Goal: Information Seeking & Learning: Learn about a topic

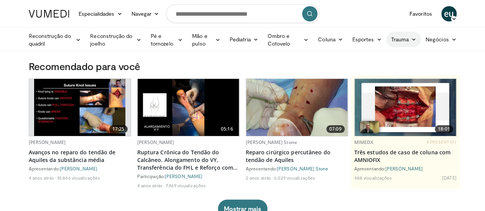
click at [409, 43] on font "Trauma" at bounding box center [400, 40] width 18 height 8
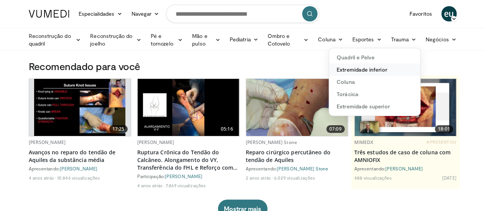
click at [379, 67] on font "Extremidade inferior" at bounding box center [362, 69] width 50 height 7
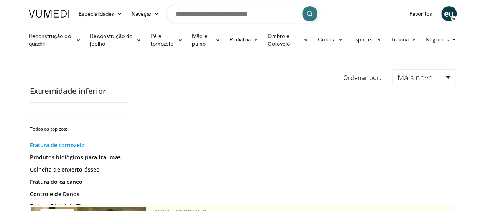
click at [47, 143] on font "Fratura de tornozelo" at bounding box center [57, 145] width 55 height 7
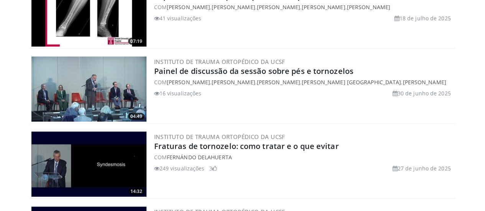
scroll to position [875, 0]
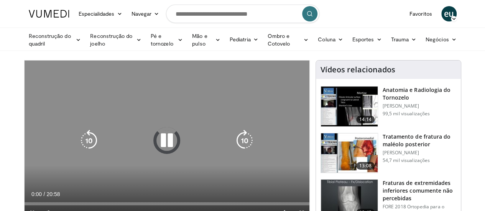
scroll to position [38, 0]
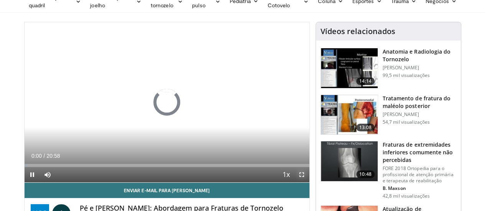
click at [308, 183] on span "Video Player" at bounding box center [301, 174] width 15 height 15
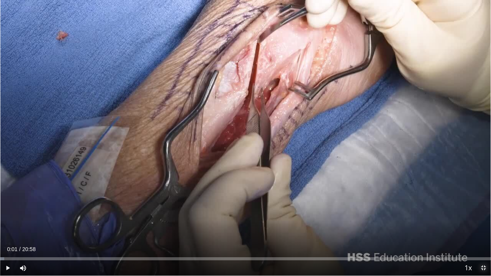
click at [480, 211] on span "Video Player" at bounding box center [483, 267] width 15 height 15
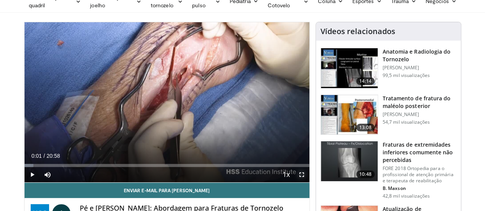
click at [308, 183] on span "Video Player" at bounding box center [301, 174] width 15 height 15
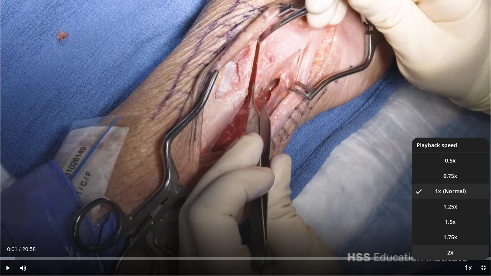
click at [450, 211] on span "2x" at bounding box center [450, 253] width 6 height 8
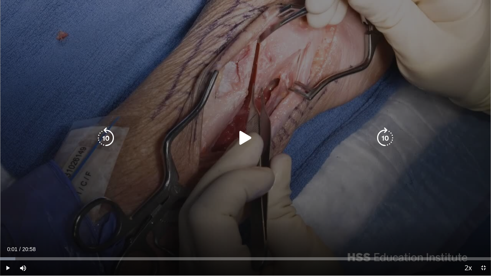
click at [244, 143] on icon "Video Player" at bounding box center [245, 137] width 21 height 21
click at [386, 141] on icon "Video Player" at bounding box center [384, 137] width 21 height 21
click at [384, 137] on icon "Video Player" at bounding box center [384, 137] width 21 height 21
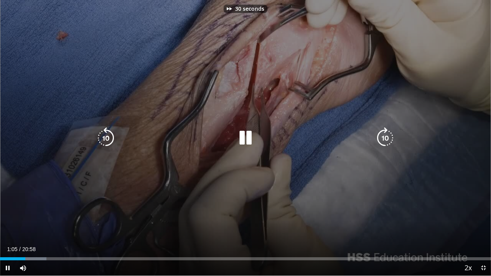
click at [384, 137] on icon "Video Player" at bounding box center [384, 137] width 21 height 21
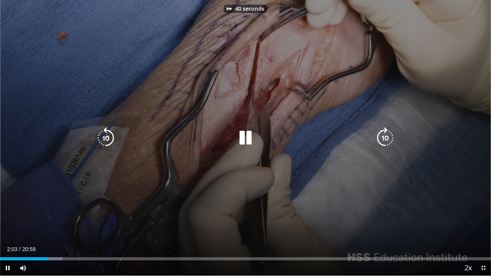
click at [384, 137] on icon "Video Player" at bounding box center [384, 137] width 21 height 21
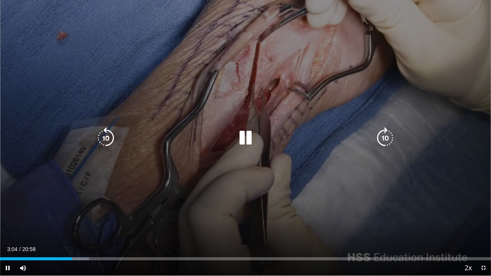
click at [117, 45] on div "90 seconds Tap to unmute" at bounding box center [245, 138] width 491 height 276
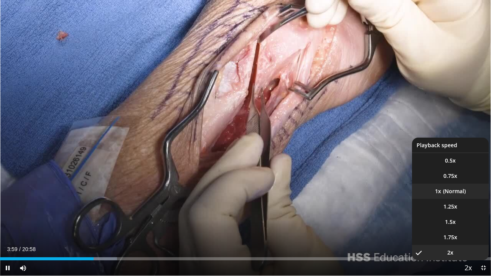
click at [456, 196] on li "1x" at bounding box center [450, 191] width 77 height 15
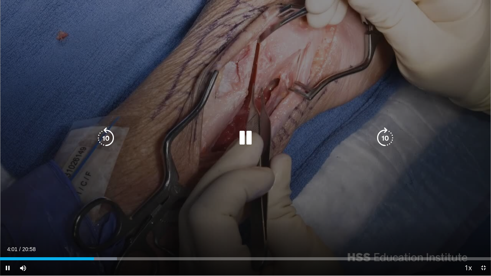
click at [397, 86] on div "90 seconds Tap to unmute" at bounding box center [245, 138] width 491 height 276
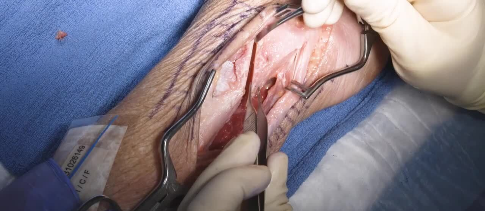
scroll to position [376, 0]
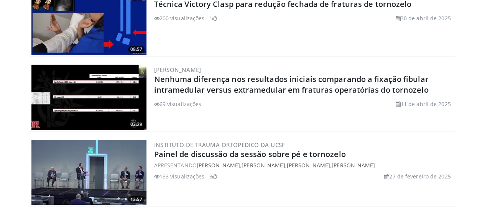
scroll to position [66, 0]
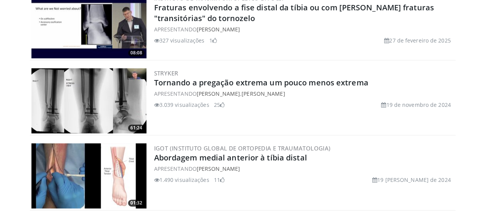
scroll to position [201, 0]
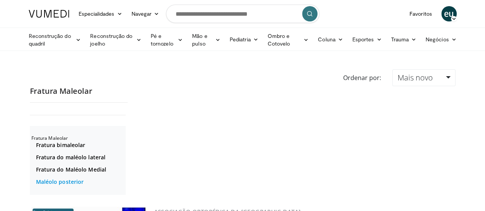
click at [53, 184] on font "Maléolo posterior" at bounding box center [60, 181] width 48 height 7
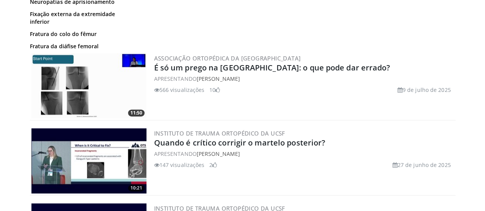
scroll to position [230, 0]
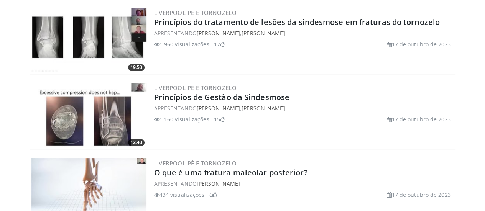
scroll to position [590, 0]
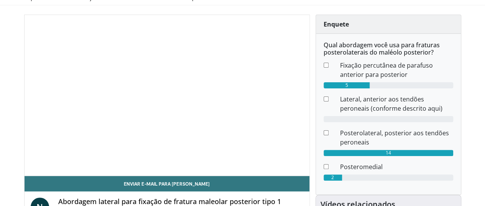
scroll to position [46, 1]
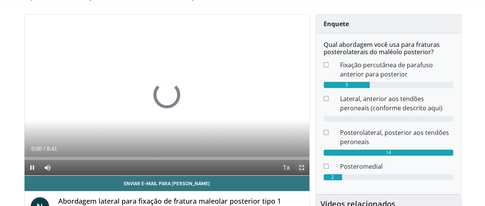
click at [306, 175] on span "Video Player" at bounding box center [301, 167] width 15 height 15
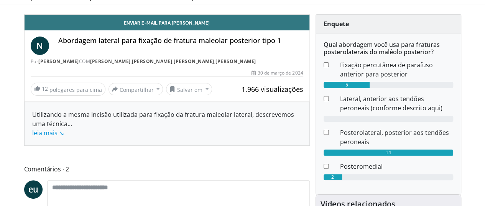
scroll to position [46, 0]
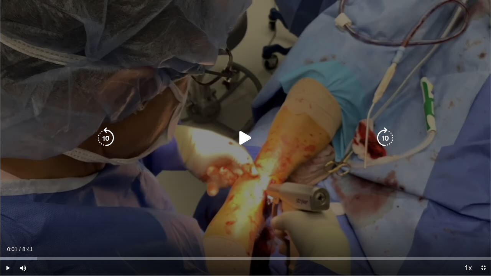
click at [239, 131] on icon "Video Player" at bounding box center [245, 137] width 21 height 21
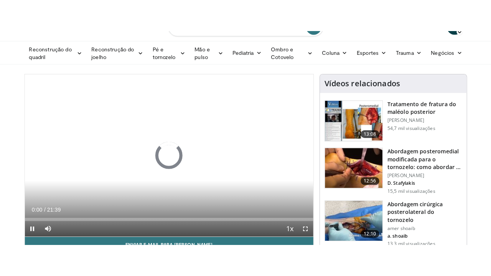
scroll to position [53, 0]
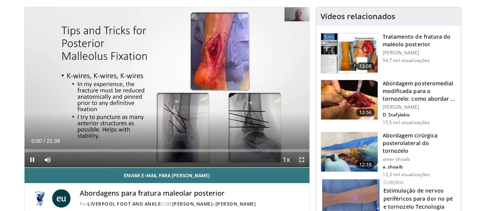
click at [307, 168] on span "Video Player" at bounding box center [301, 159] width 15 height 15
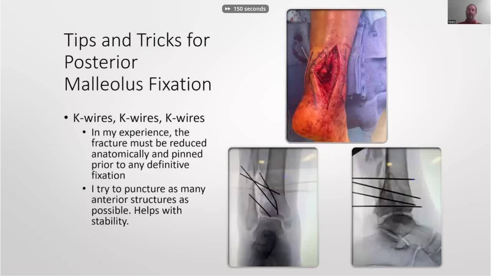
click at [442, 211] on div "150 seconds Tap to unmute" at bounding box center [245, 138] width 491 height 276
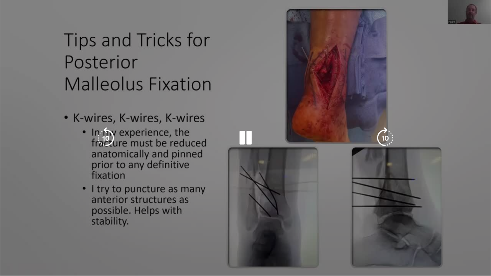
click at [433, 195] on div "50 seconds Tap to unmute" at bounding box center [245, 138] width 491 height 276
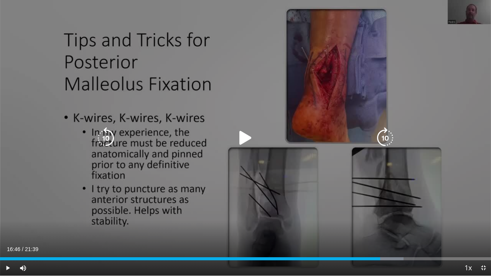
click at [464, 197] on div "50 seconds Tap to unmute" at bounding box center [245, 138] width 491 height 276
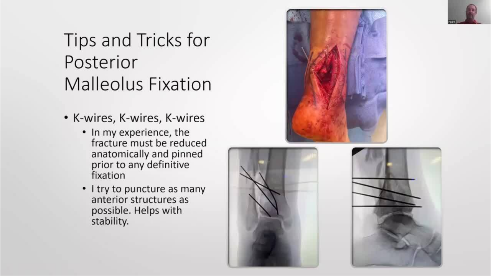
click at [415, 185] on div "10 seconds Tap to unmute" at bounding box center [245, 138] width 491 height 276
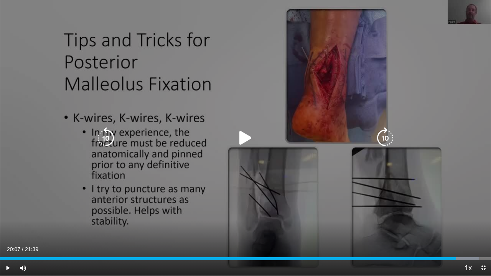
click at [437, 179] on div "10 seconds Tap to unmute" at bounding box center [245, 138] width 491 height 276
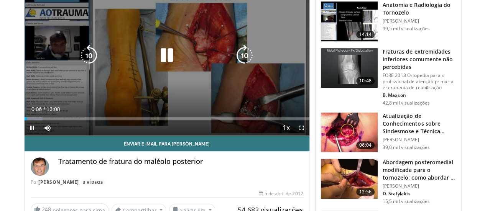
scroll to position [84, 0]
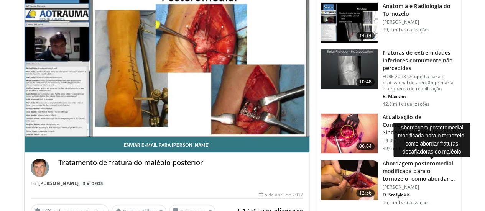
click at [424, 176] on font "Abordagem posteromedial modificada para o tornozelo: como abordar o desafio…" at bounding box center [419, 175] width 72 height 30
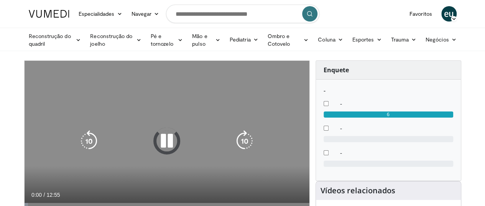
scroll to position [48, 1]
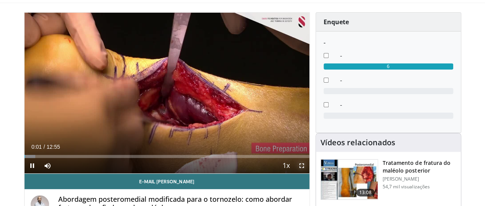
click at [309, 173] on span "Video Player" at bounding box center [301, 165] width 15 height 15
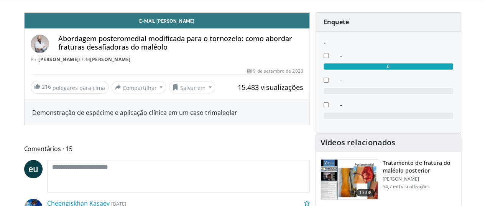
scroll to position [48, 0]
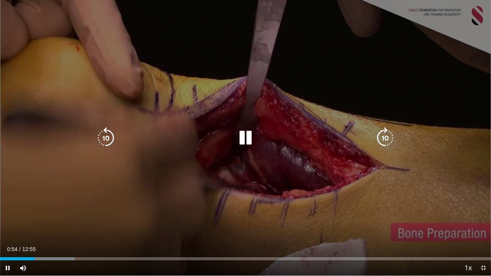
click at [246, 140] on icon "Video Player" at bounding box center [245, 137] width 21 height 21
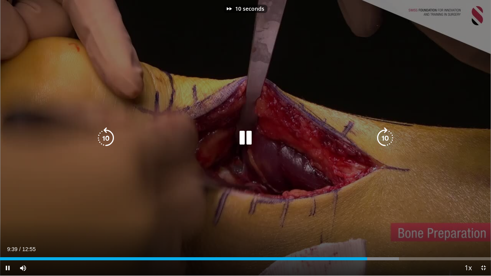
click at [338, 73] on div "10 seconds Tap to unmute" at bounding box center [245, 138] width 491 height 276
